Goal: Task Accomplishment & Management: Manage account settings

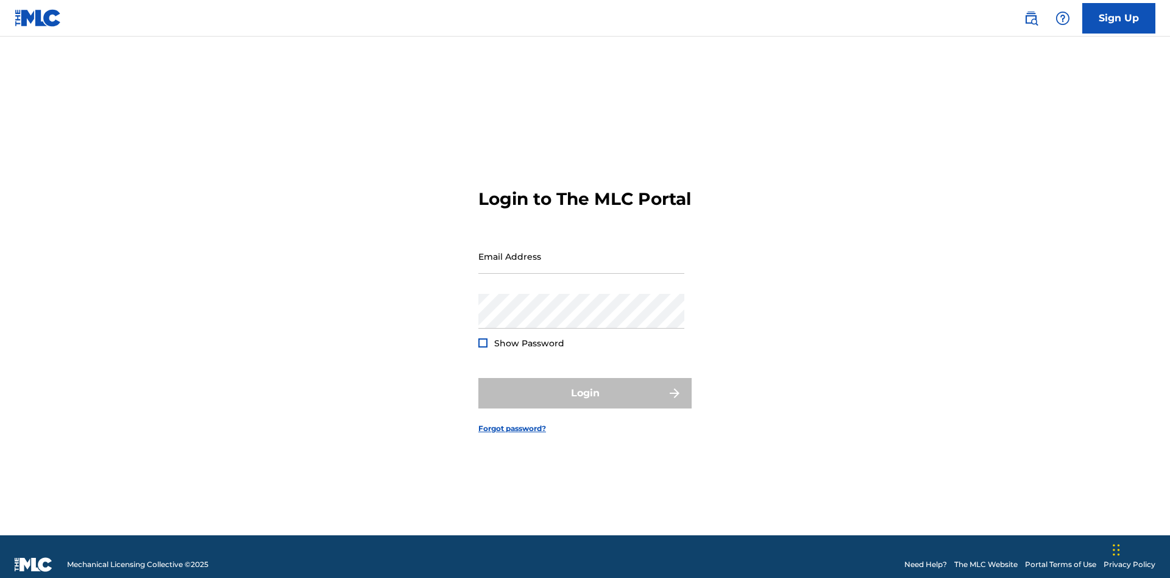
scroll to position [16, 0]
click at [581, 250] on input "Email Address" at bounding box center [581, 256] width 206 height 35
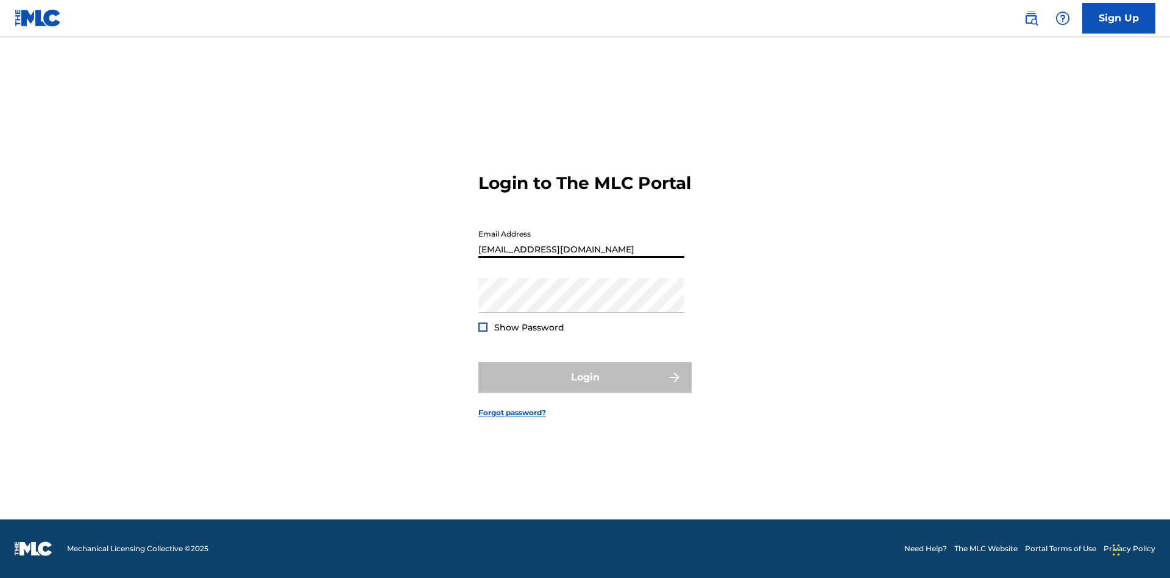
type input "[EMAIL_ADDRESS][DOMAIN_NAME]"
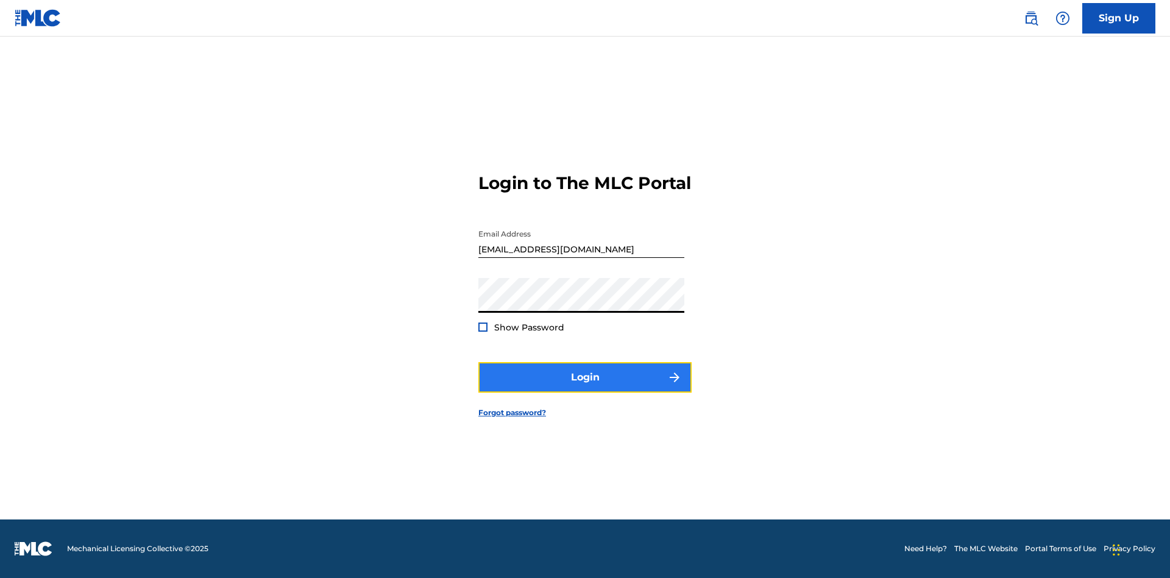
click at [585, 387] on button "Login" at bounding box center [584, 377] width 213 height 30
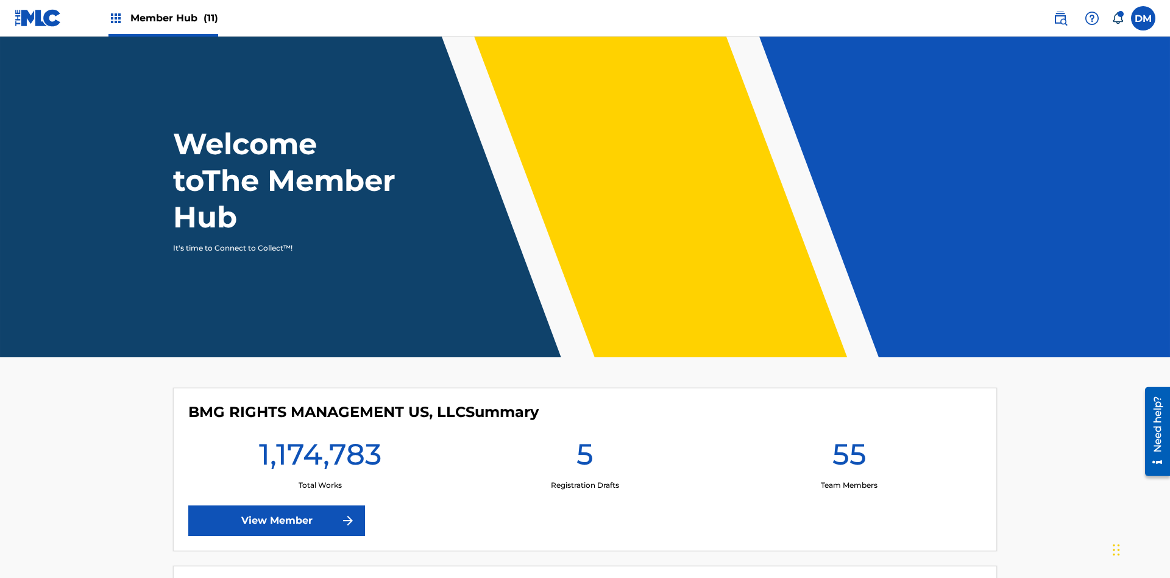
click at [174, 18] on span "Member Hub (11)" at bounding box center [174, 18] width 88 height 14
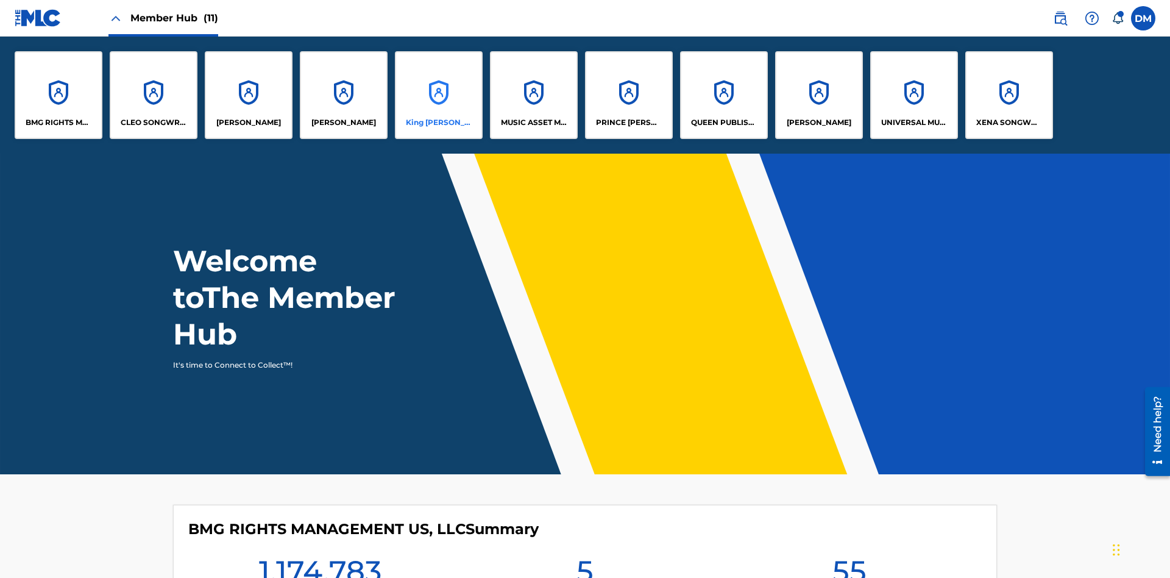
click at [438, 122] on p "King [PERSON_NAME]" at bounding box center [439, 122] width 66 height 11
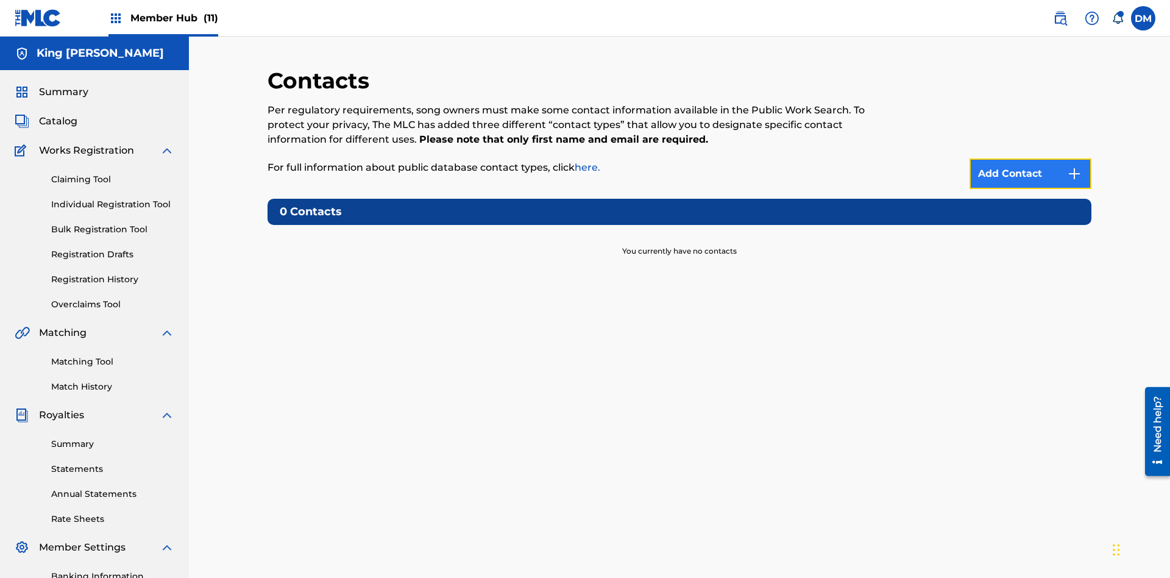
click at [1074, 166] on img at bounding box center [1074, 173] width 15 height 15
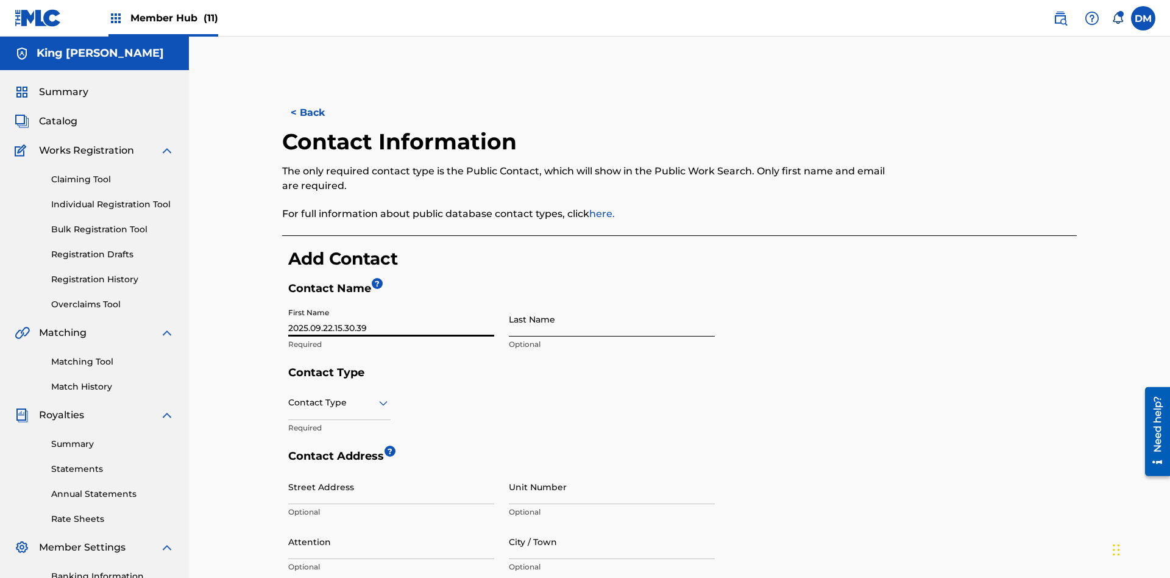
type input "2025.09.22.15.30.39"
click at [612, 302] on input "Last Name" at bounding box center [612, 319] width 206 height 35
type input "2025.09.22.15.30.39"
click at [289, 396] on input "text" at bounding box center [289, 402] width 2 height 13
click at [339, 420] on div "Public" at bounding box center [339, 433] width 101 height 27
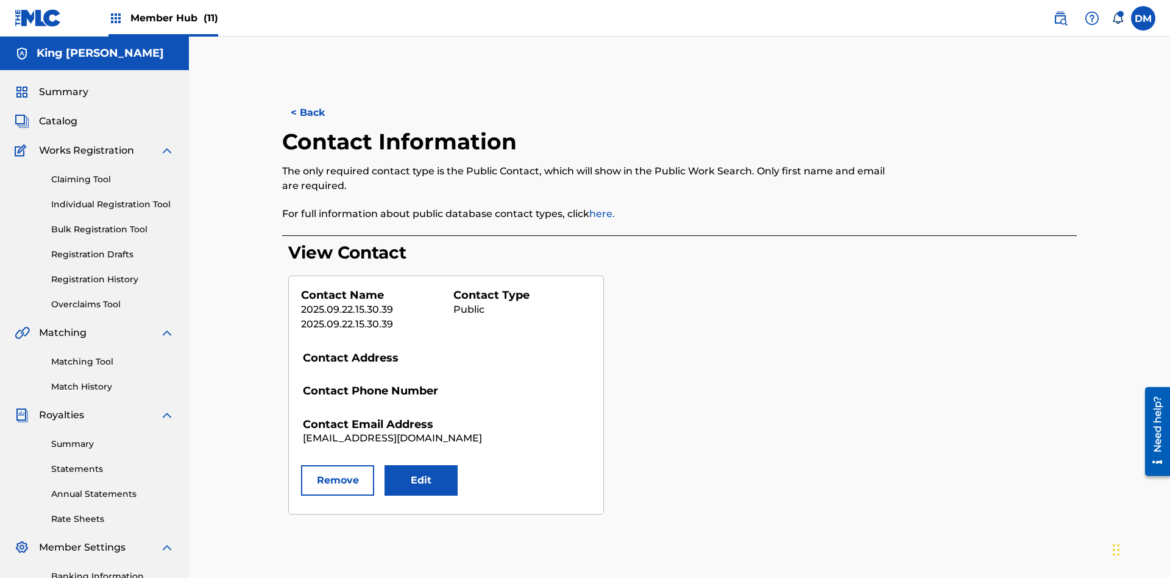
scroll to position [178, 0]
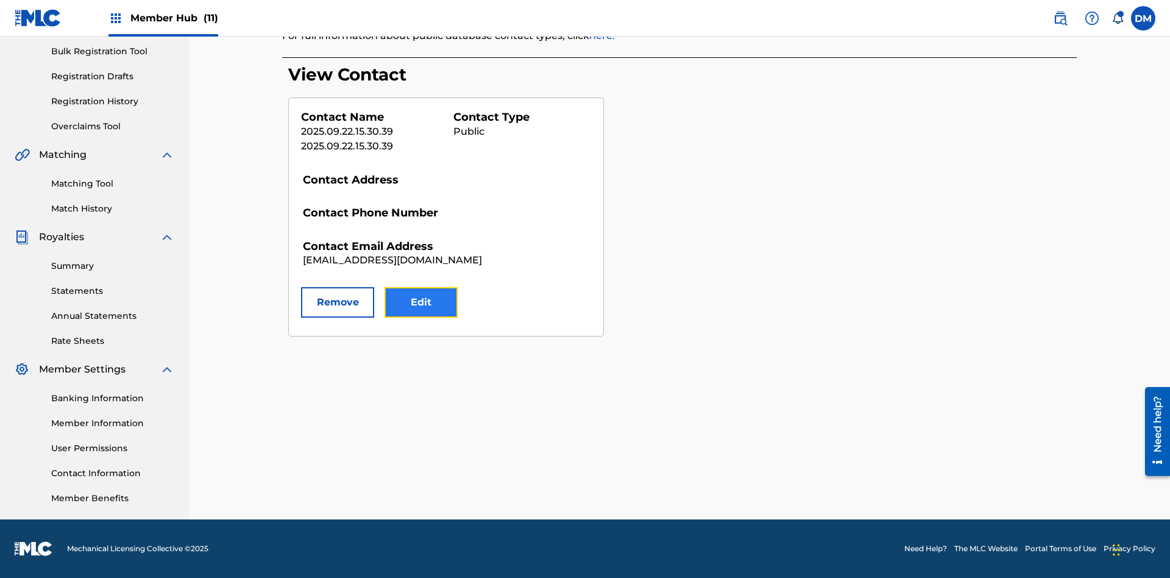
click at [421, 302] on button "Edit" at bounding box center [420, 302] width 73 height 30
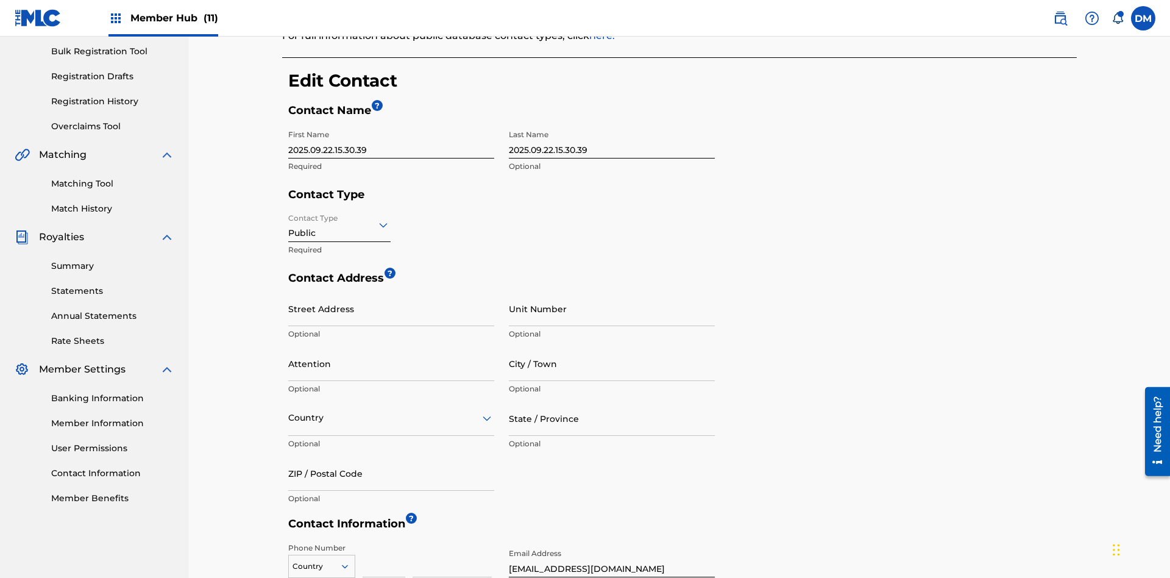
click at [391, 124] on input "2025.09.22.15.30.39" at bounding box center [391, 141] width 206 height 35
type input "2025.09.22.15.32.36"
click at [612, 124] on input "2025.09.22.15.30.39" at bounding box center [612, 141] width 206 height 35
type input "2025.09.22.15.32.36"
click at [289, 218] on input "Contact Type" at bounding box center [289, 224] width 2 height 13
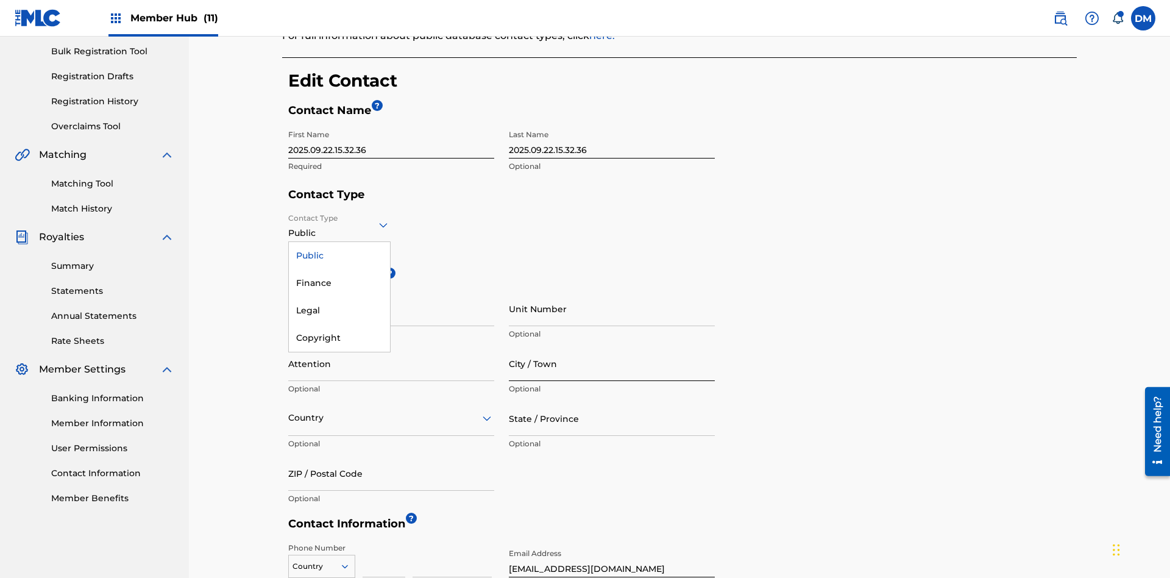
click at [339, 269] on div "Finance" at bounding box center [339, 282] width 101 height 27
click at [612, 346] on input "City / Town" at bounding box center [612, 363] width 206 height 35
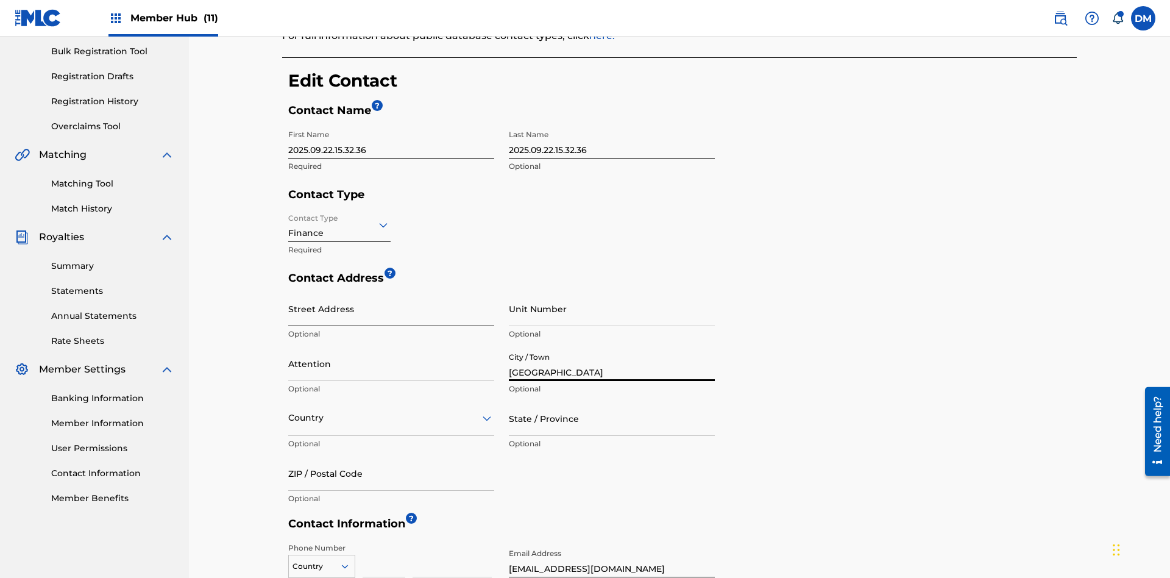
type input "North Sydney"
click at [391, 291] on input "Street Address" at bounding box center [391, 308] width 206 height 35
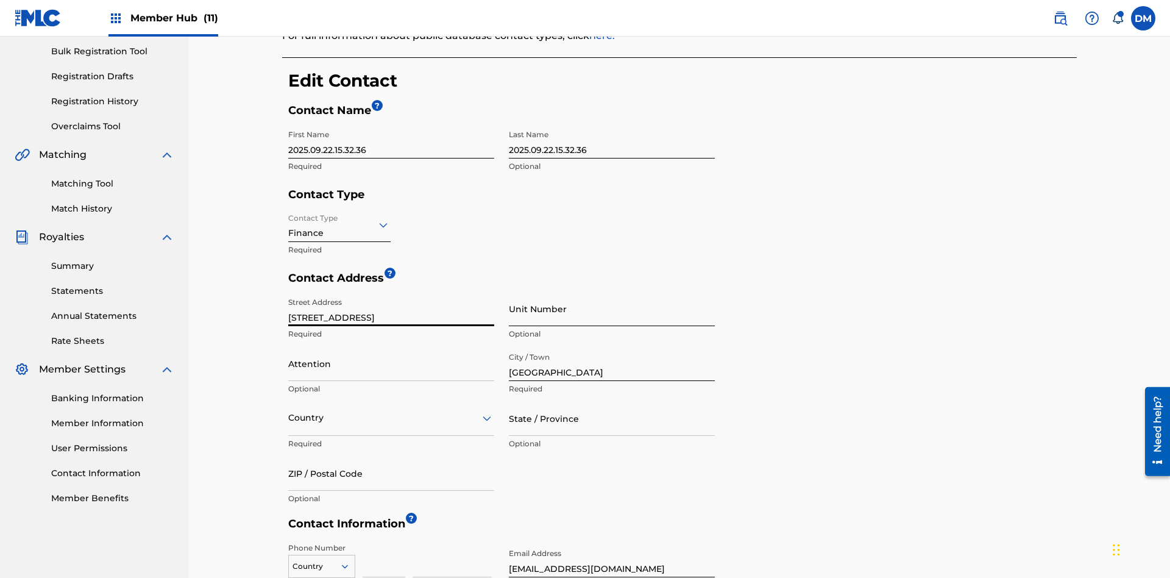
type input "900 Second Avenue"
click at [612, 291] on input "Unit Number" at bounding box center [612, 308] width 206 height 35
type input "77"
click at [391, 346] on input "Attention" at bounding box center [391, 363] width 206 height 35
type input "Kim Miller"
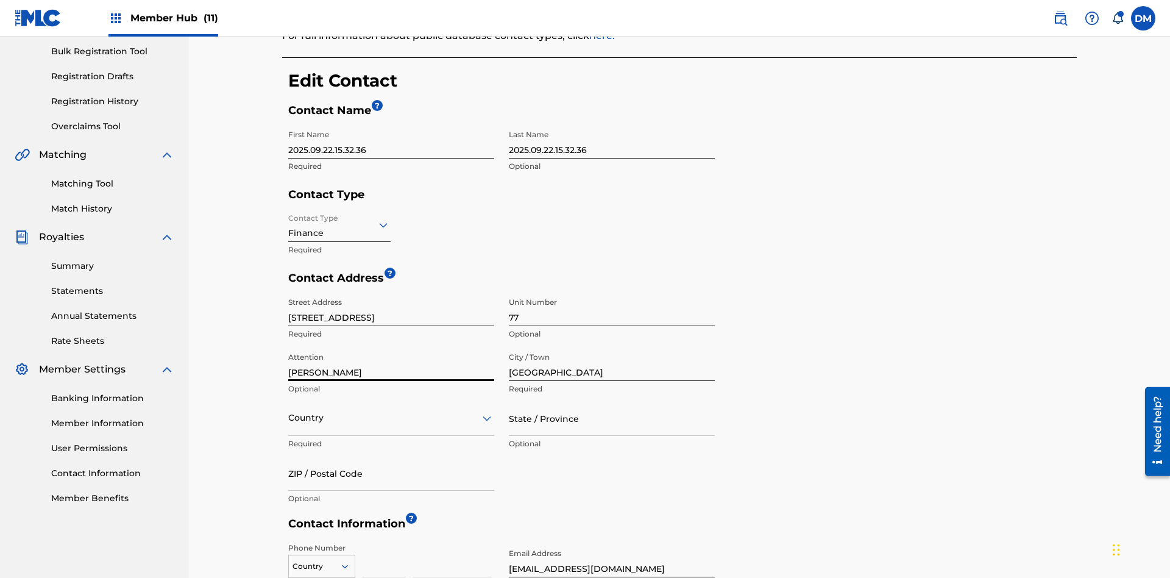
click at [289, 411] on input "text" at bounding box center [289, 417] width 2 height 13
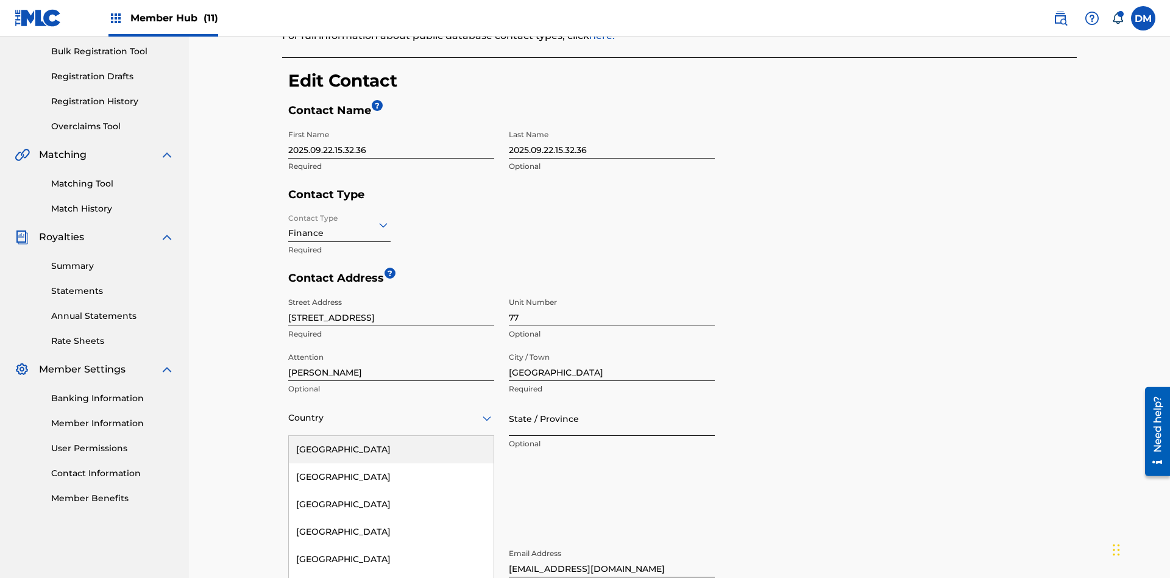
click at [612, 401] on input "State / Province" at bounding box center [612, 418] width 206 height 35
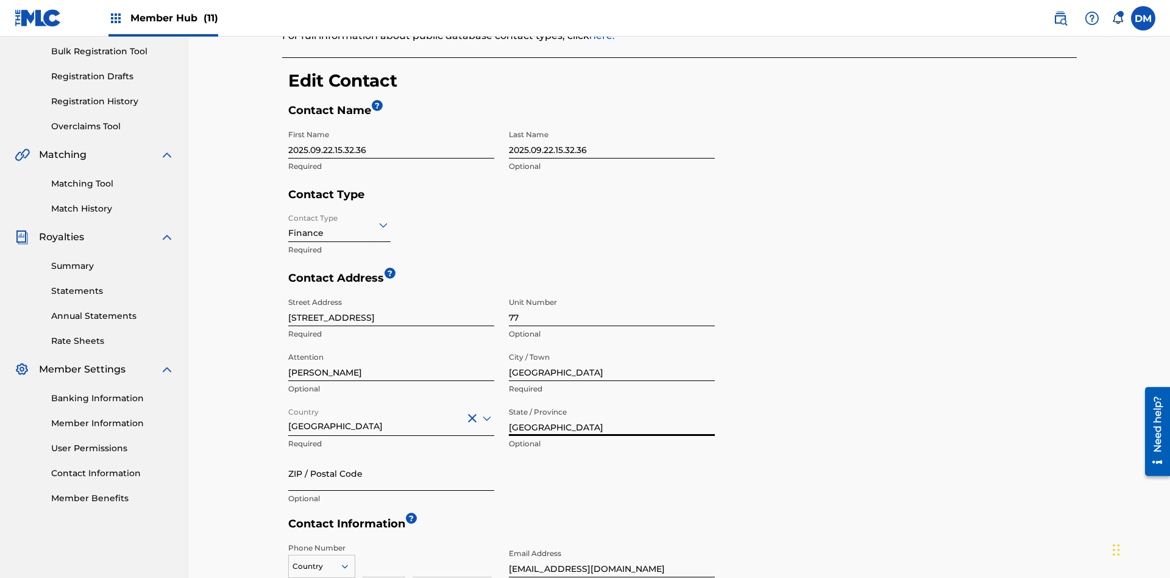
type input "NSW"
click at [391, 456] on input "ZIP / Postal Code" at bounding box center [391, 473] width 206 height 35
type input "2060"
click at [350, 560] on icon at bounding box center [344, 565] width 11 height 11
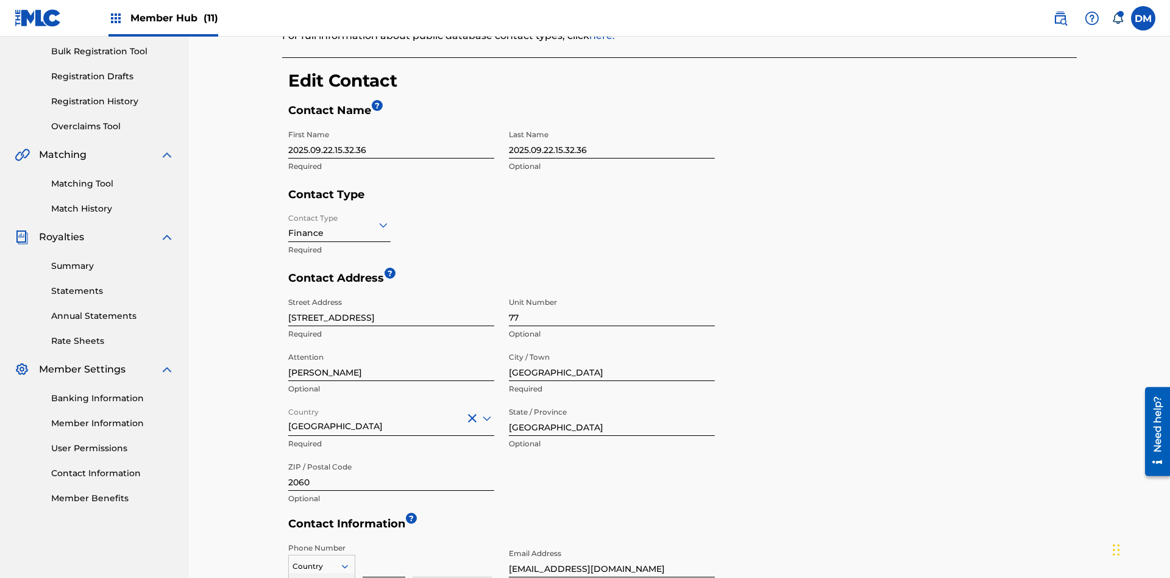
click at [384, 542] on input at bounding box center [383, 559] width 43 height 35
type input "293"
click at [452, 542] on input at bounding box center [451, 559] width 79 height 35
type input "9199000"
click at [612, 542] on input "tester@email.com" at bounding box center [612, 559] width 206 height 35
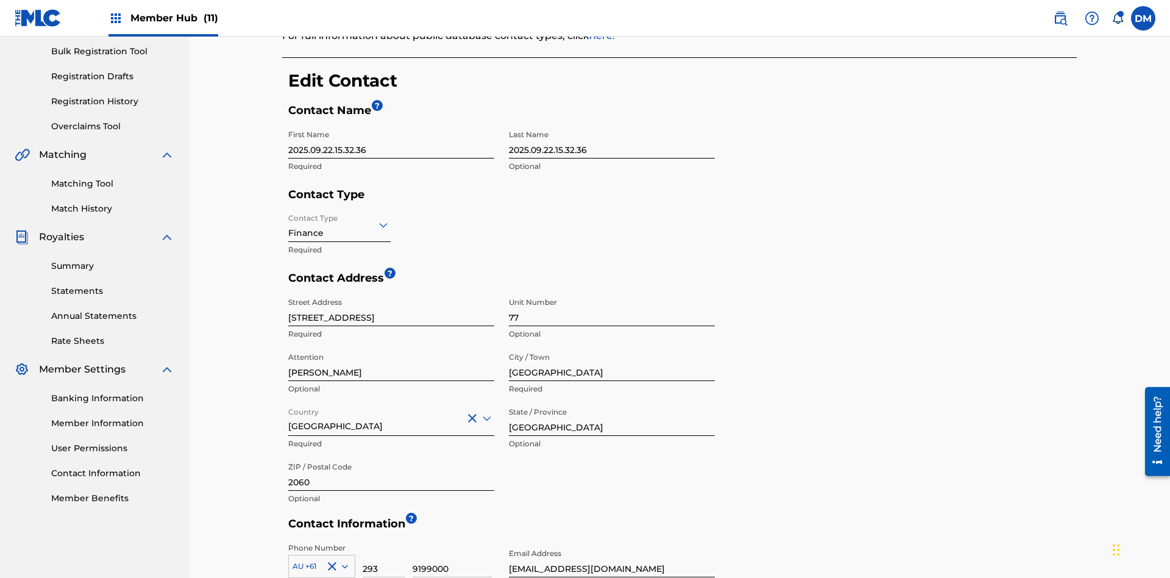
type input "itPro@email.com"
click at [113, 473] on link "Contact Information" at bounding box center [112, 473] width 123 height 13
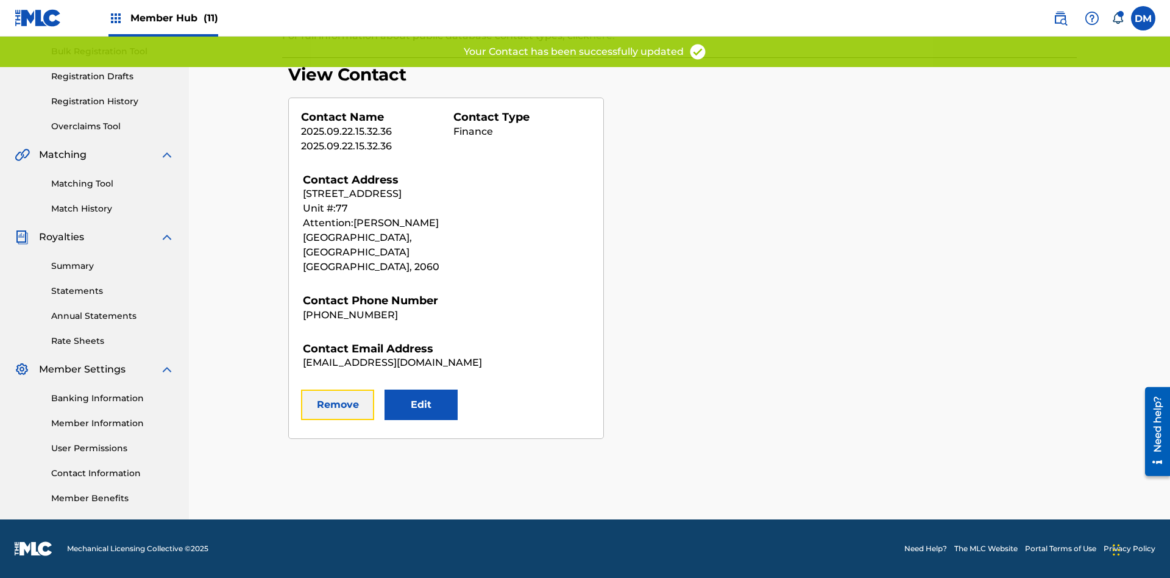
click at [338, 390] on button "Remove" at bounding box center [337, 404] width 73 height 30
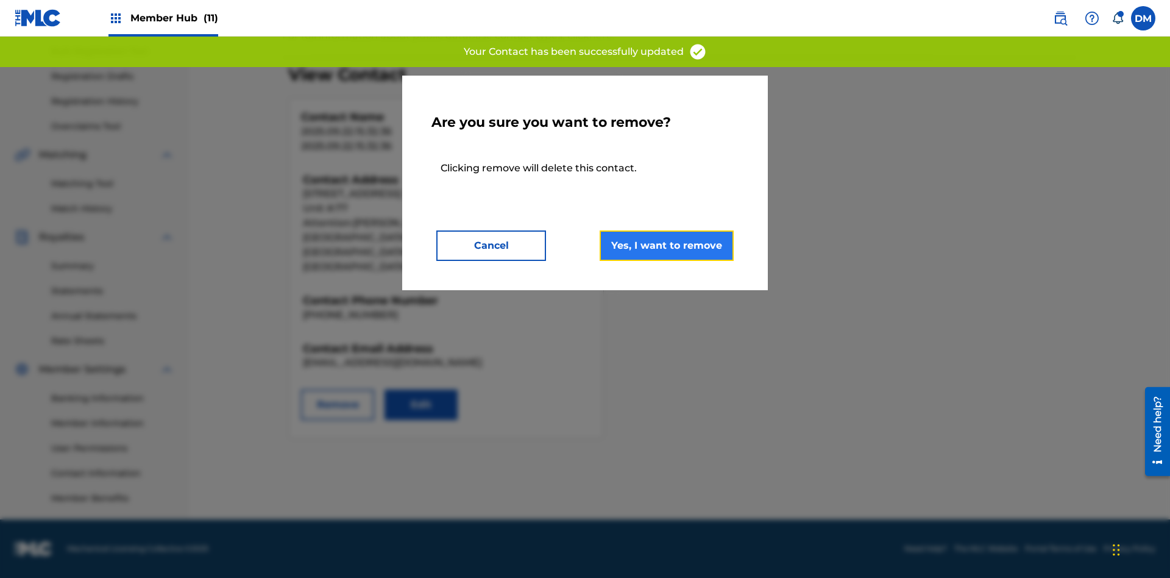
click at [666, 245] on button "Yes, I want to remove" at bounding box center [666, 245] width 134 height 30
